Goal: Task Accomplishment & Management: Manage account settings

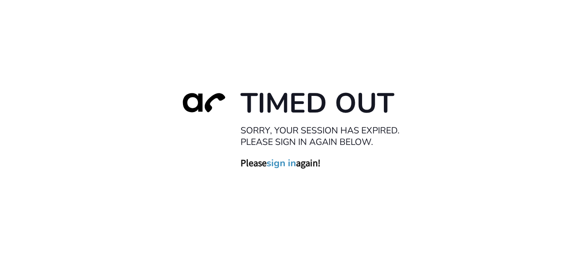
click at [287, 165] on link "sign in" at bounding box center [280, 163] width 29 height 12
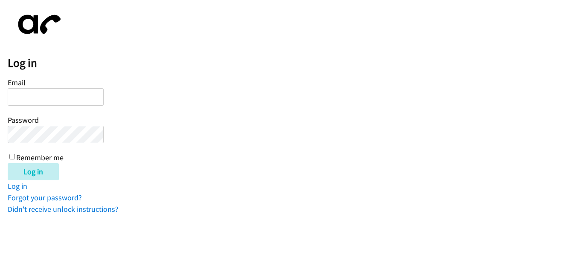
click at [70, 99] on input "Email" at bounding box center [56, 96] width 96 height 17
click at [36, 93] on input "Email" at bounding box center [56, 96] width 96 height 17
type input "marbeeibon4@gmail.com"
click at [8, 163] on input "Log in" at bounding box center [33, 171] width 51 height 17
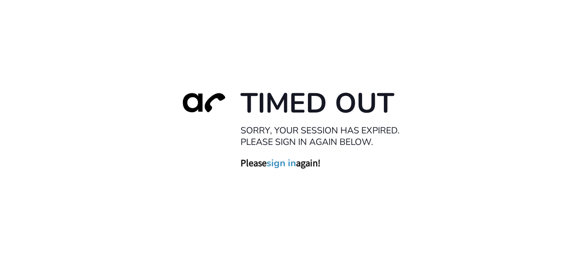
click at [296, 162] on link "sign in" at bounding box center [280, 163] width 29 height 12
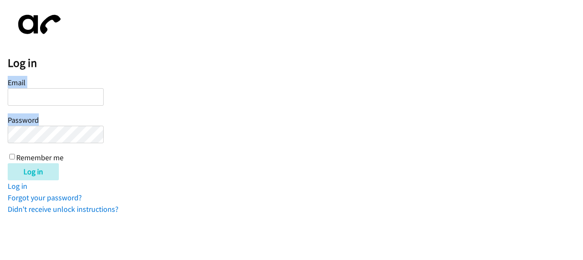
drag, startPoint x: 3, startPoint y: 81, endPoint x: 9, endPoint y: 150, distance: 69.4
click at [9, 150] on body "Log in Email Password Remember me Log in Log in Forgot your password? Didn't re…" at bounding box center [291, 111] width 583 height 207
